Goal: Check status: Check status

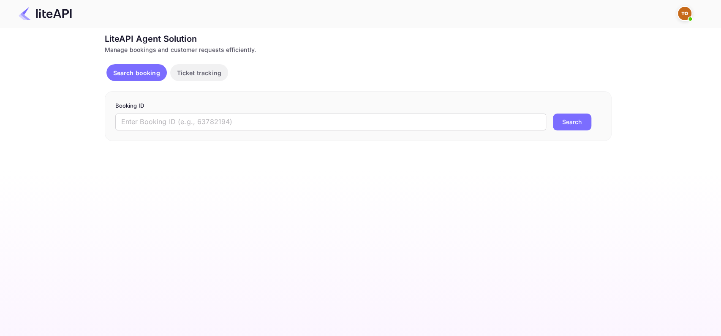
drag, startPoint x: 433, startPoint y: 293, endPoint x: 277, endPoint y: 152, distance: 210.8
click at [433, 293] on main "Unsaved Changes Ticket Affiliate URL [URL][DOMAIN_NAME] Business partner name N…" at bounding box center [360, 181] width 721 height 309
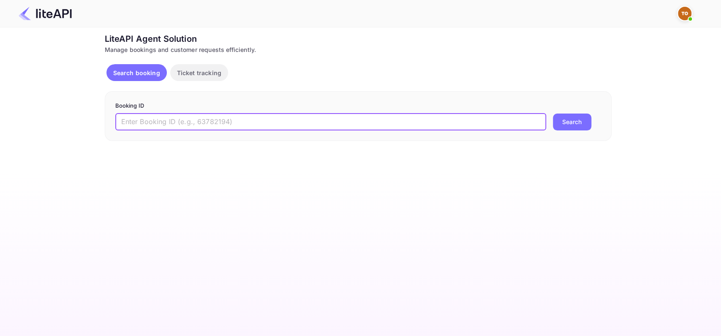
click at [217, 116] on input "text" at bounding box center [330, 122] width 431 height 17
paste input "3785830"
type input "3785830"
click at [571, 125] on button "Search" at bounding box center [572, 122] width 38 height 17
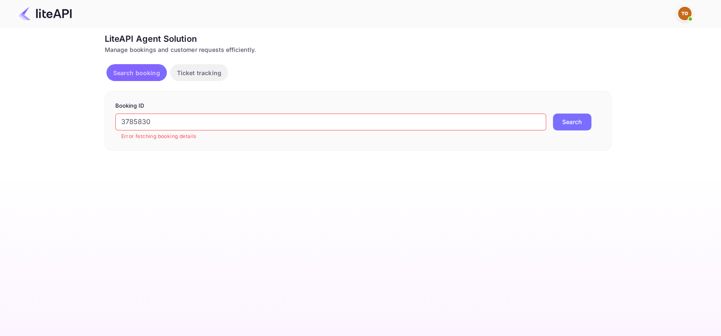
click at [253, 239] on main "Unsaved Changes Ticket Affiliate URL [URL][DOMAIN_NAME] Business partner name N…" at bounding box center [360, 181] width 721 height 309
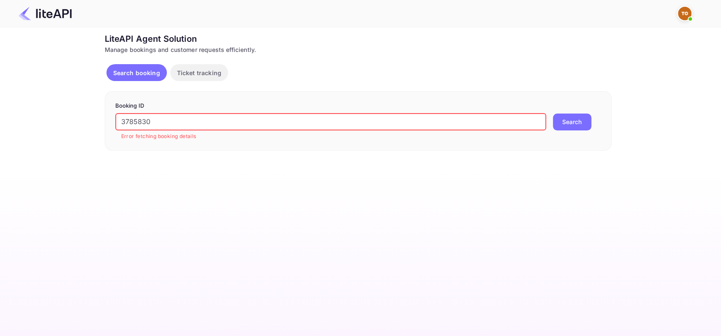
click at [208, 122] on input "3785830" at bounding box center [330, 122] width 431 height 17
paste input "8565172"
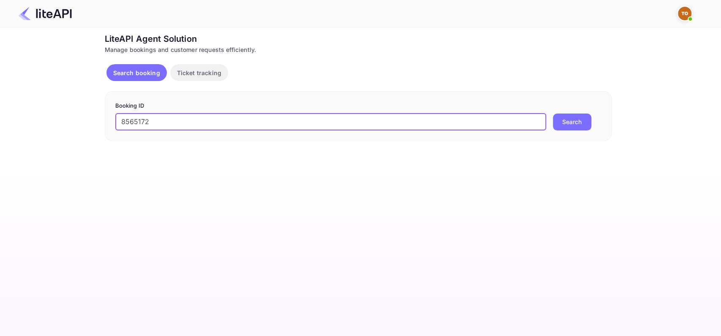
type input "8565172"
click at [584, 117] on button "Search" at bounding box center [572, 122] width 38 height 17
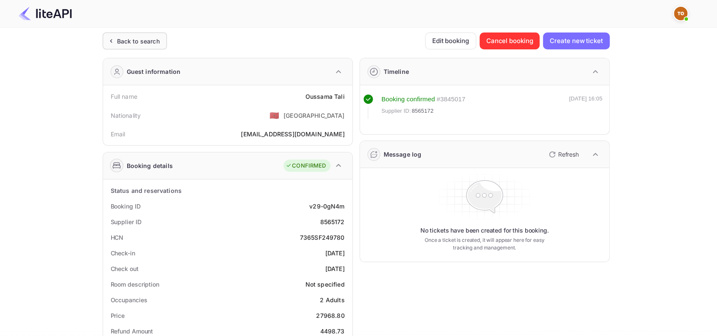
click at [150, 41] on div "Back to search" at bounding box center [138, 41] width 43 height 9
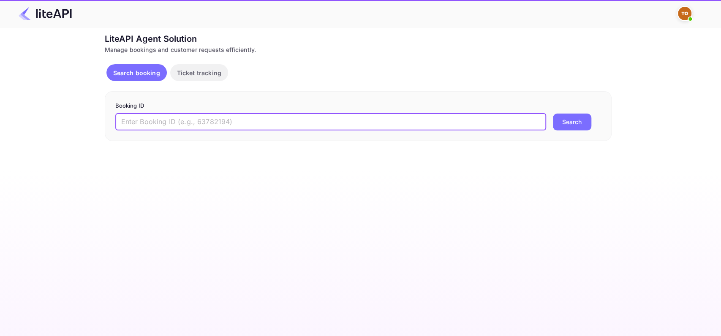
click at [201, 120] on input "text" at bounding box center [330, 122] width 431 height 17
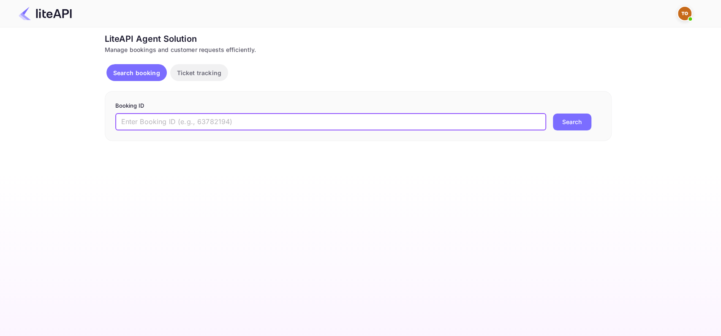
paste input "8264155"
type input "8264155"
click at [575, 122] on button "Search" at bounding box center [572, 122] width 38 height 17
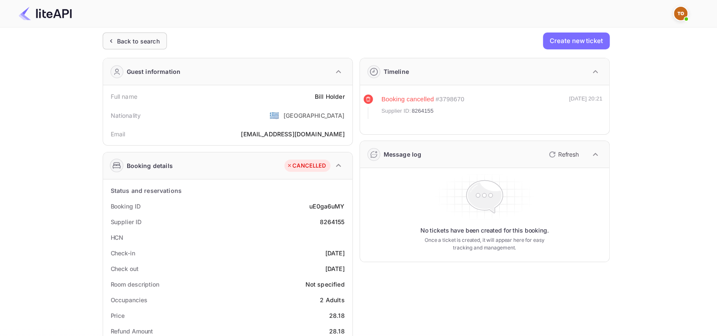
click at [128, 44] on div "Back to search" at bounding box center [138, 41] width 43 height 9
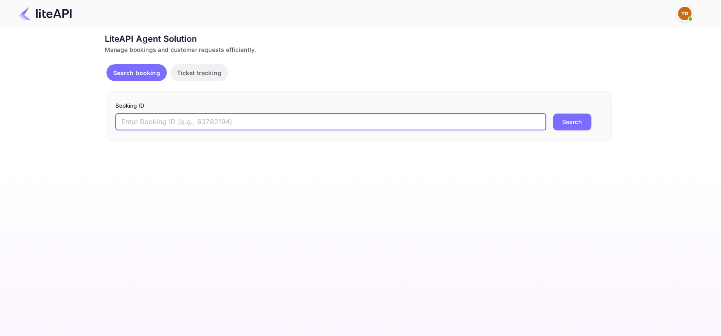
click at [195, 118] on input "text" at bounding box center [330, 122] width 431 height 17
paste input "8241741"
type input "8241741"
click at [588, 129] on button "Search" at bounding box center [572, 122] width 38 height 17
